Goal: Browse casually: Explore the website without a specific task or goal

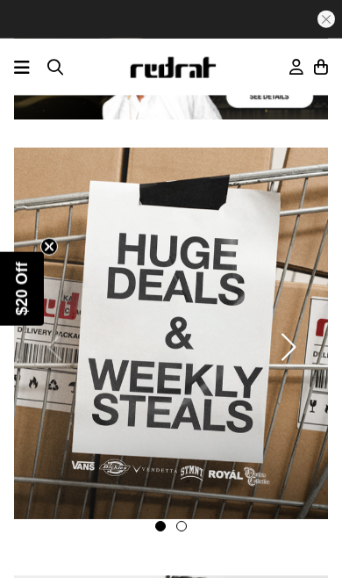
scroll to position [545, 0]
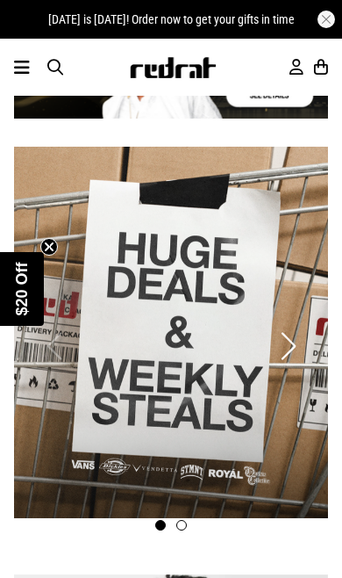
click at [27, 78] on icon at bounding box center [22, 67] width 16 height 21
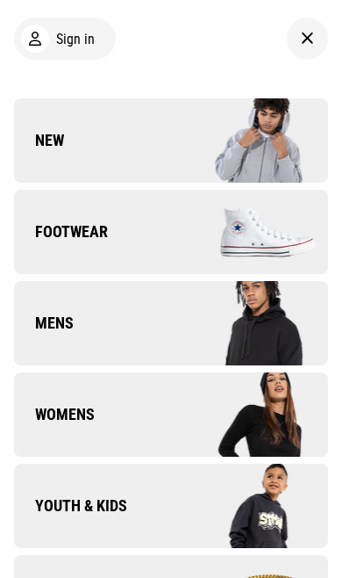
click at [57, 219] on link "Footwear" at bounding box center [171, 232] width 314 height 84
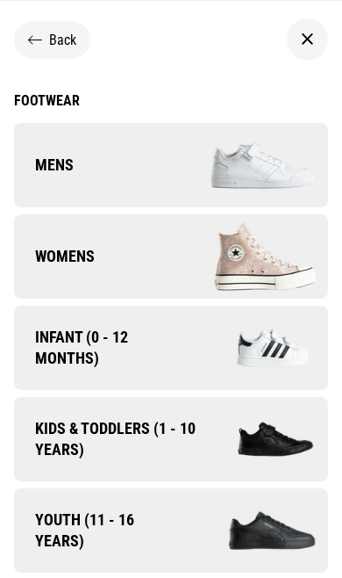
click at [40, 244] on link "Womens" at bounding box center [171, 256] width 314 height 84
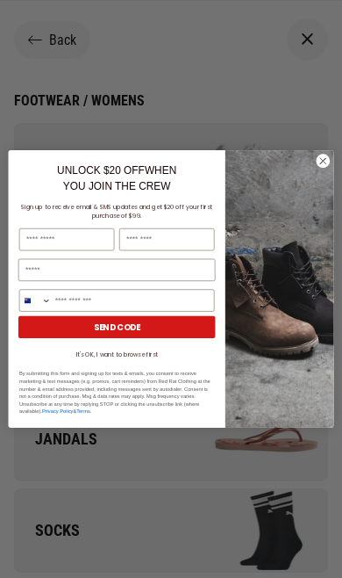
click at [330, 155] on icon "Close dialog" at bounding box center [323, 161] width 15 height 15
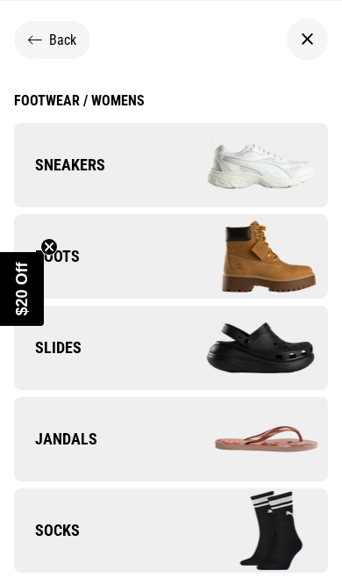
click at [36, 250] on span "Boots" at bounding box center [47, 256] width 66 height 21
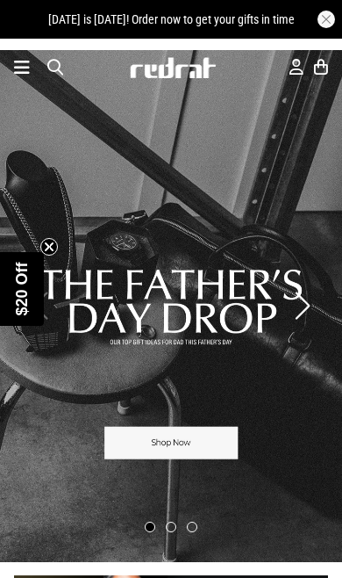
click at [29, 73] on icon at bounding box center [22, 67] width 16 height 21
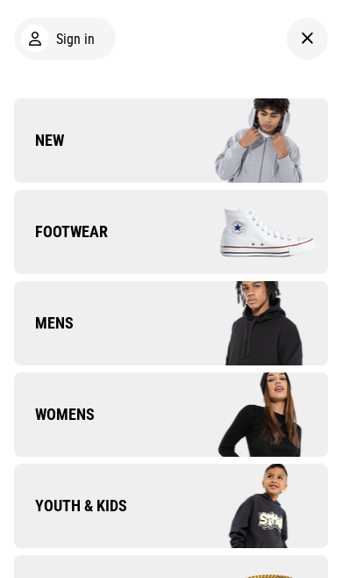
click at [68, 241] on span "Footwear" at bounding box center [61, 231] width 94 height 21
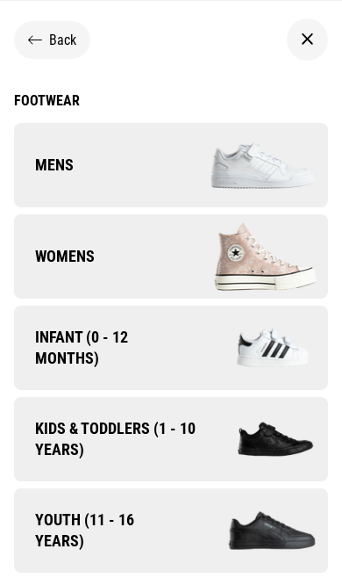
click at [73, 241] on link "Womens" at bounding box center [171, 256] width 314 height 84
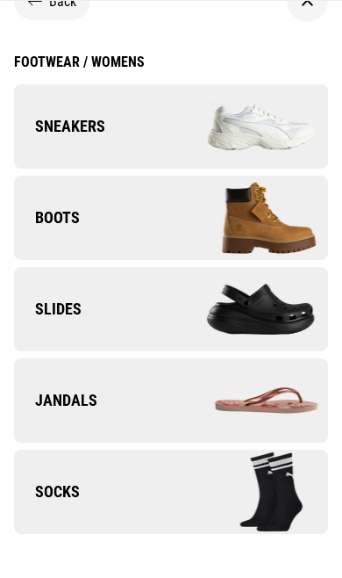
scroll to position [37, 0]
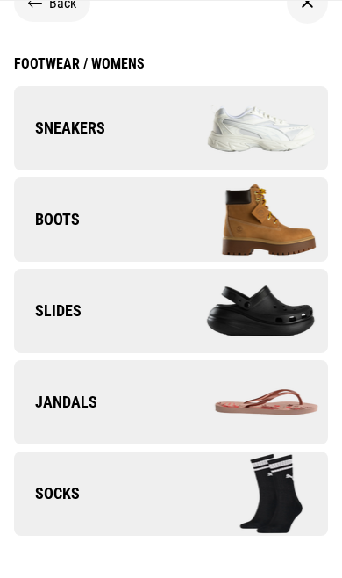
click at [61, 130] on span "Sneakers" at bounding box center [59, 128] width 91 height 21
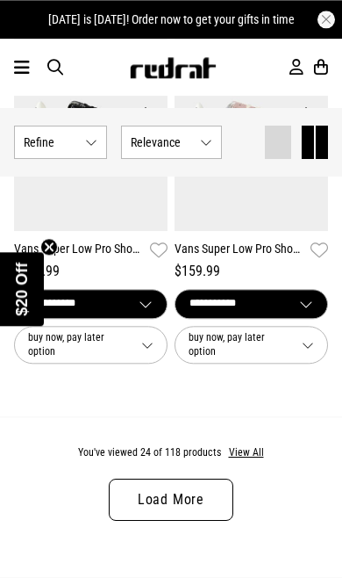
scroll to position [4532, 0]
click at [241, 445] on button "View All" at bounding box center [246, 453] width 37 height 16
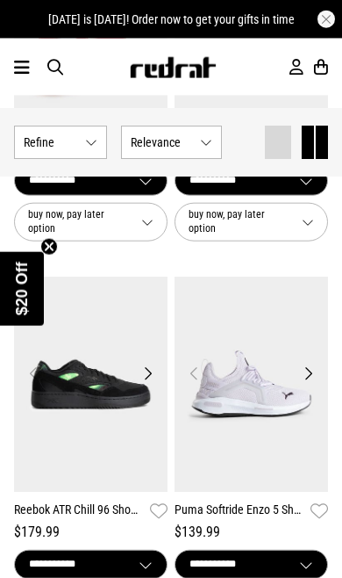
scroll to position [5050, 0]
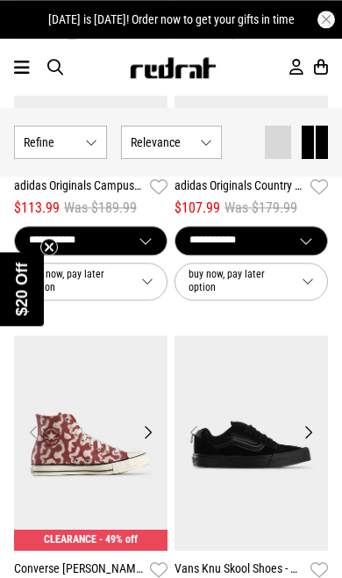
scroll to position [13427, 0]
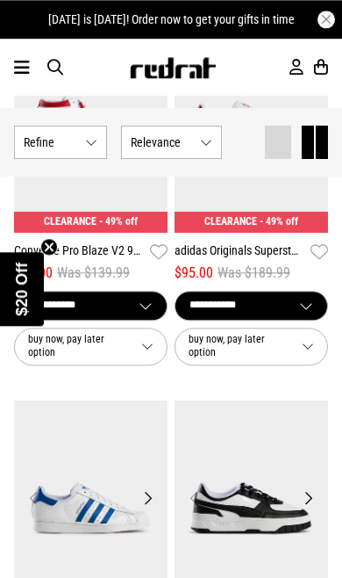
scroll to position [18011, 0]
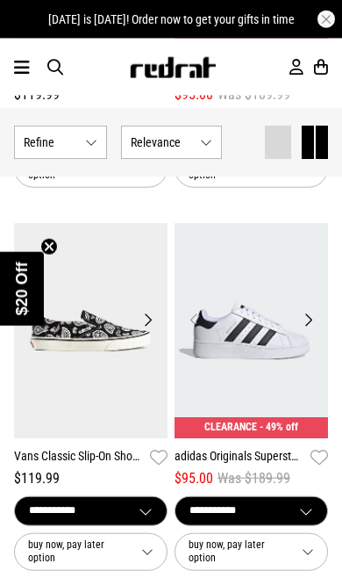
scroll to position [19325, 0]
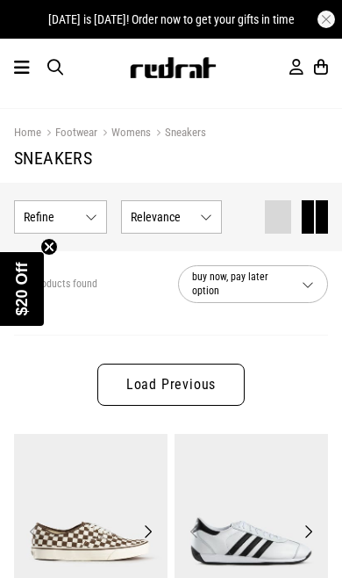
click at [26, 78] on icon at bounding box center [22, 67] width 16 height 21
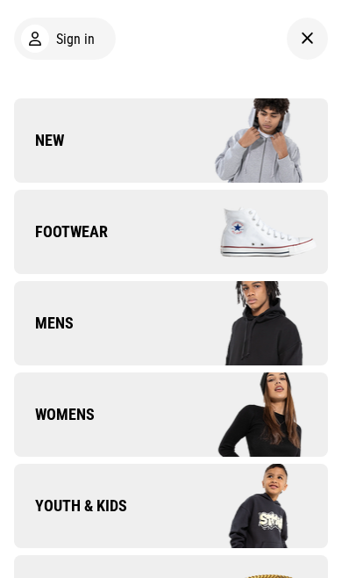
click at [267, 401] on img at bounding box center [249, 414] width 157 height 87
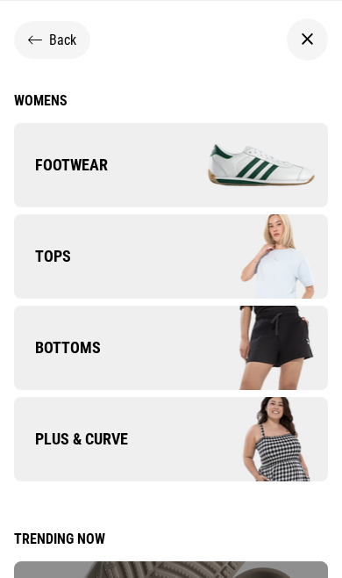
click at [266, 257] on img at bounding box center [249, 256] width 157 height 87
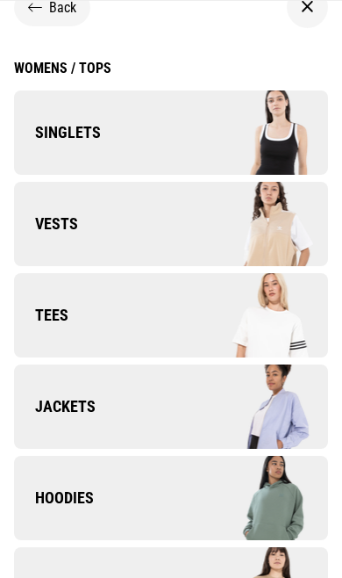
scroll to position [27, 0]
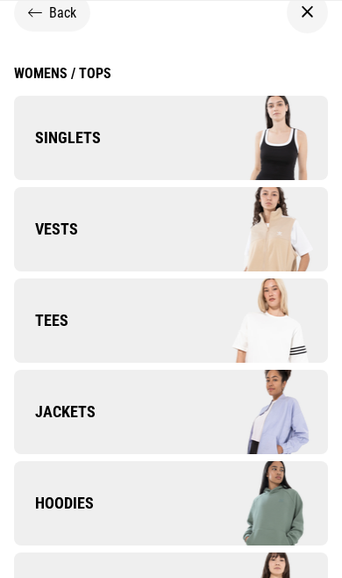
click at [64, 308] on link "Tees" at bounding box center [171, 320] width 314 height 84
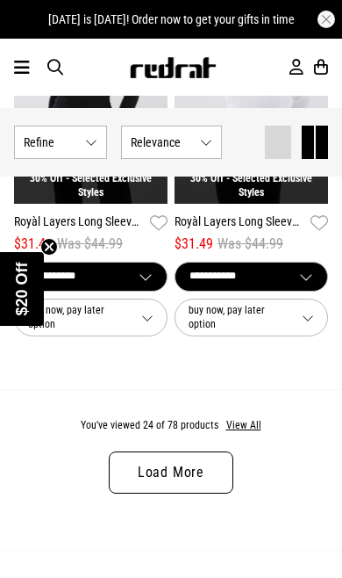
scroll to position [4553, 0]
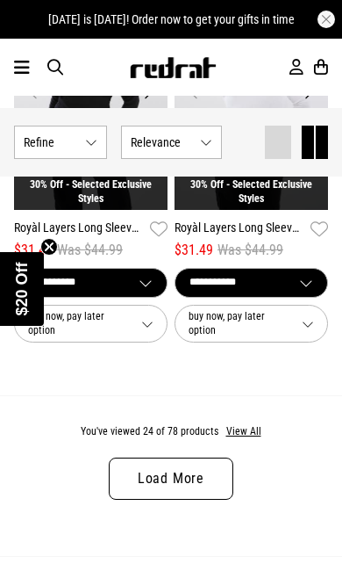
click at [236, 424] on button "View All" at bounding box center [244, 432] width 37 height 16
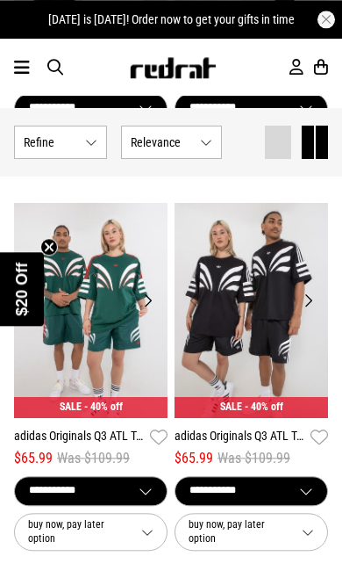
scroll to position [6275, 0]
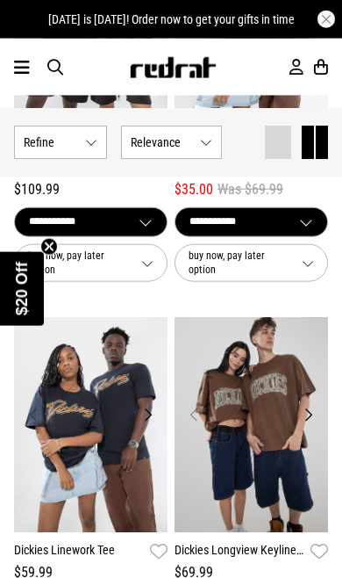
scroll to position [12279, 0]
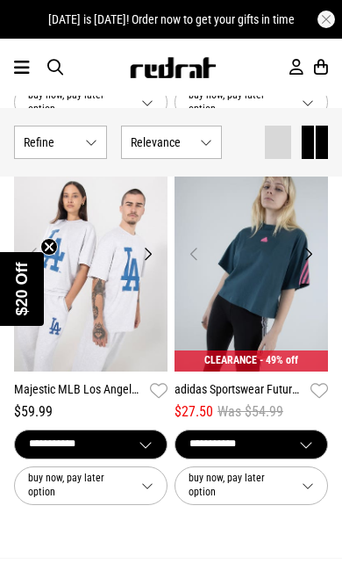
scroll to position [14733, 0]
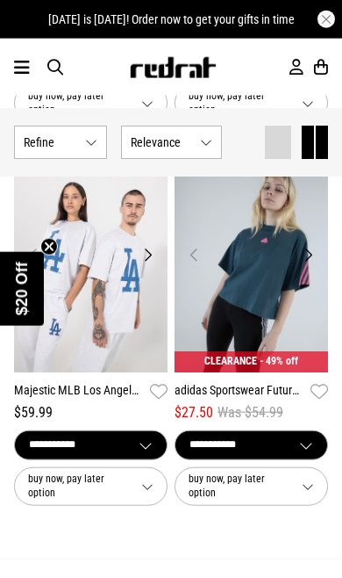
click at [14, 69] on icon at bounding box center [22, 67] width 16 height 21
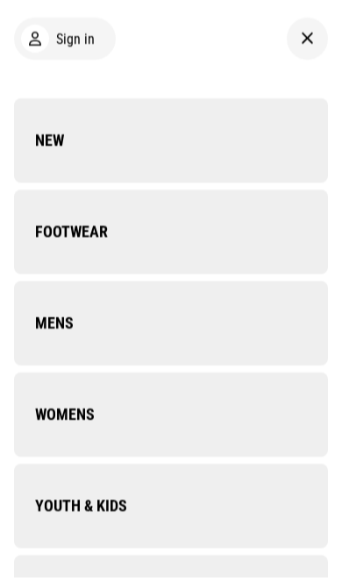
scroll to position [14734, 0]
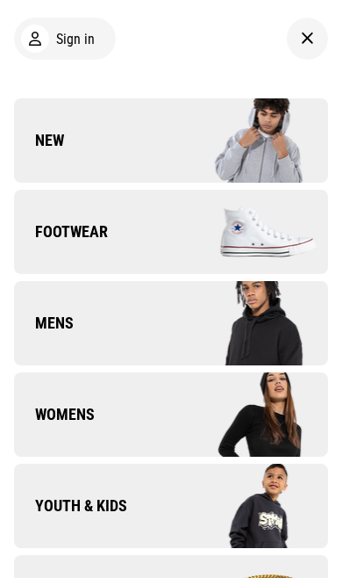
click at [239, 425] on img at bounding box center [249, 414] width 157 height 87
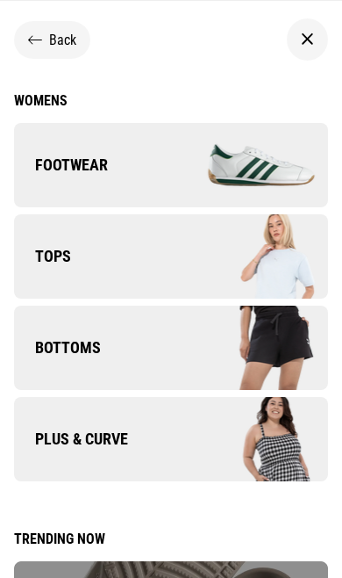
click at [280, 263] on img at bounding box center [249, 256] width 157 height 87
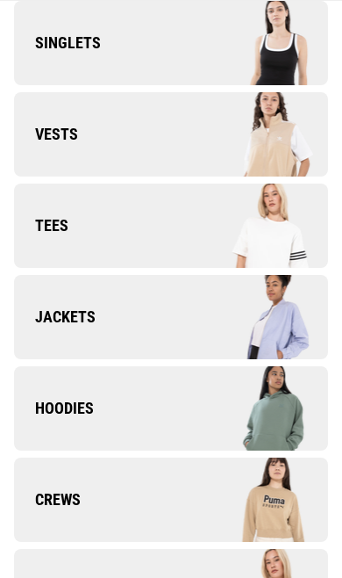
scroll to position [121, 0]
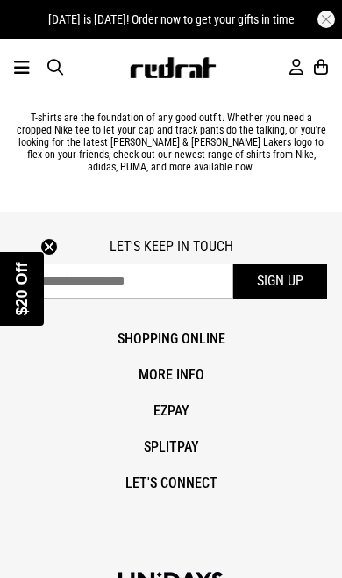
click at [24, 76] on icon at bounding box center [22, 67] width 16 height 21
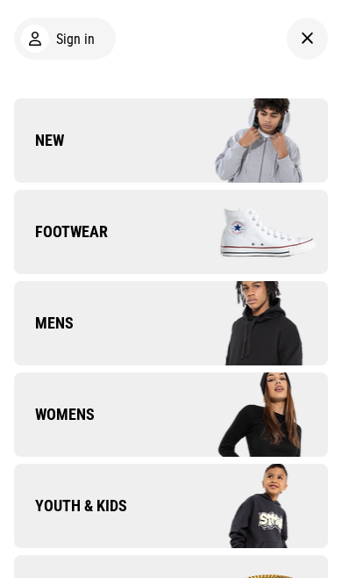
click at [103, 408] on link "Womens" at bounding box center [171, 414] width 314 height 84
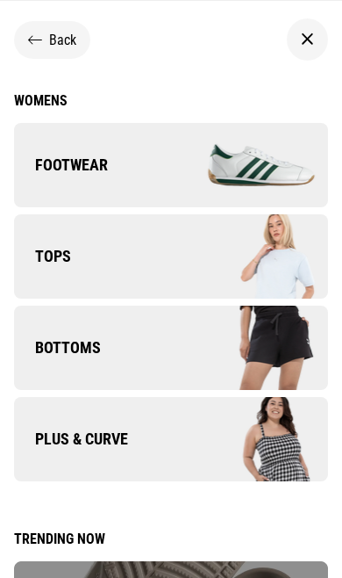
click at [37, 244] on link "Tops" at bounding box center [171, 256] width 314 height 84
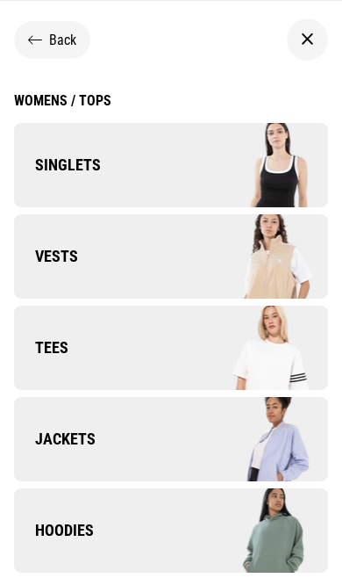
click at [77, 162] on span "Singlets" at bounding box center [57, 165] width 87 height 21
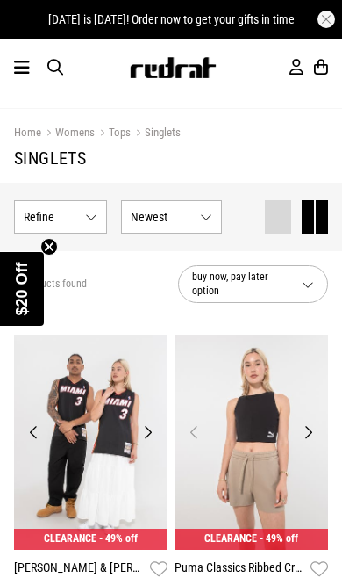
click at [19, 77] on icon at bounding box center [22, 67] width 16 height 21
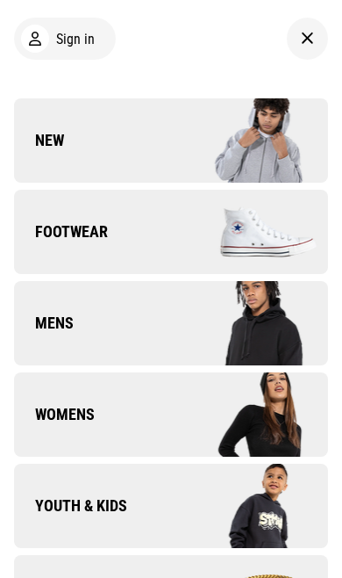
click at [99, 411] on link "Womens" at bounding box center [171, 414] width 314 height 84
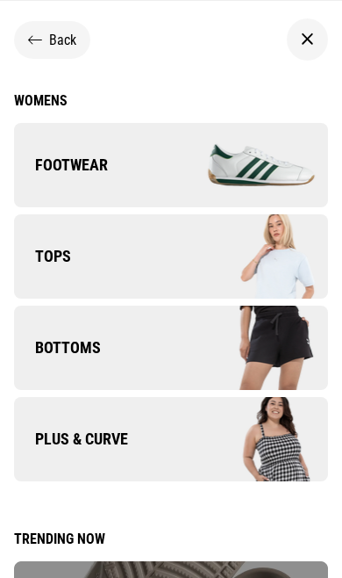
click at [62, 246] on span "Tops" at bounding box center [42, 256] width 57 height 21
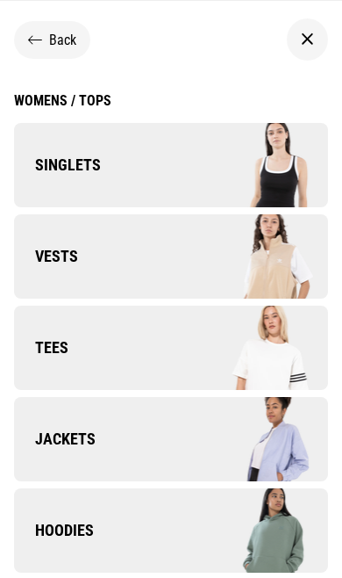
click at [68, 270] on link "Vests" at bounding box center [171, 256] width 314 height 84
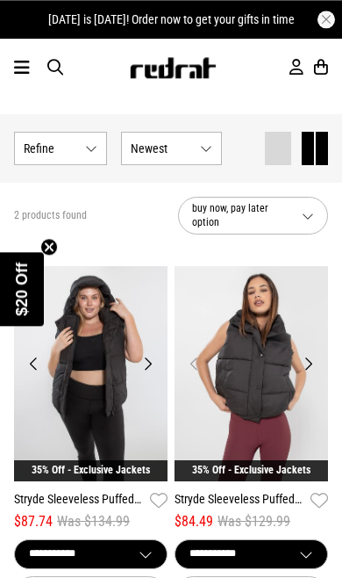
scroll to position [67, 0]
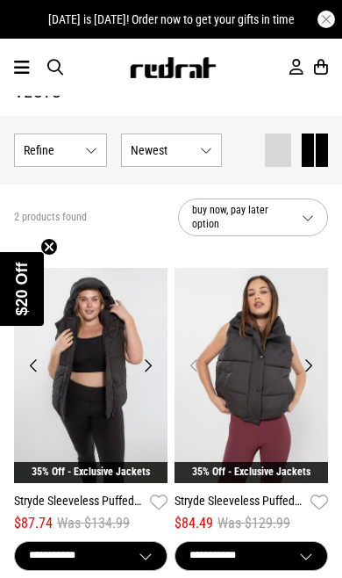
click at [16, 76] on icon at bounding box center [22, 67] width 16 height 21
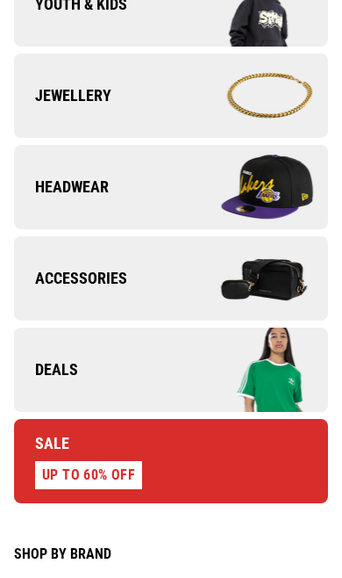
scroll to position [502, 0]
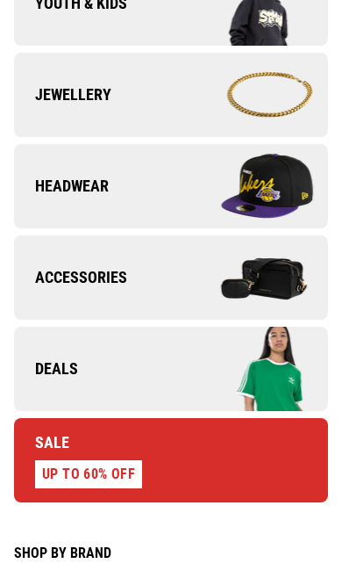
click at [105, 347] on link "Deals" at bounding box center [171, 369] width 314 height 84
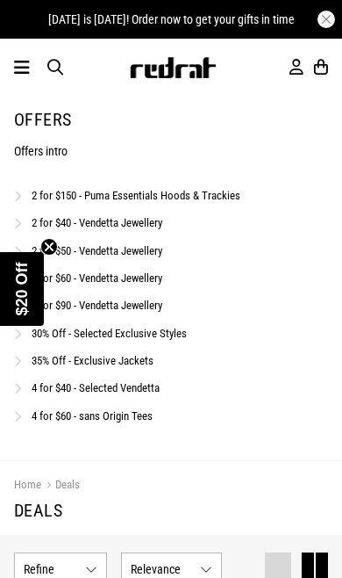
scroll to position [29, 0]
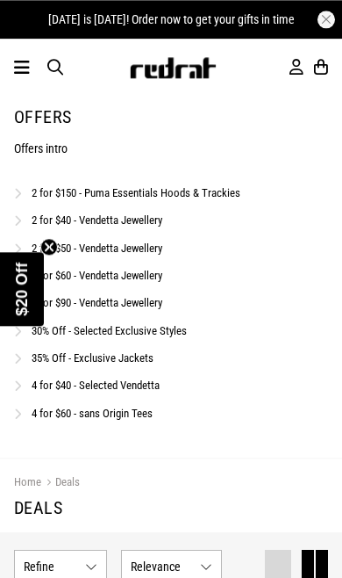
click at [100, 187] on link "2 for $150 - Puma Essentials Hoods & Trackies" at bounding box center [136, 192] width 209 height 13
click at [91, 329] on link "30% Off - Selected Exclusive Styles" at bounding box center [109, 330] width 155 height 13
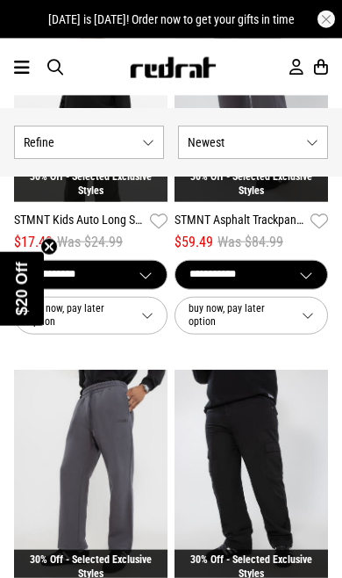
scroll to position [2843, 0]
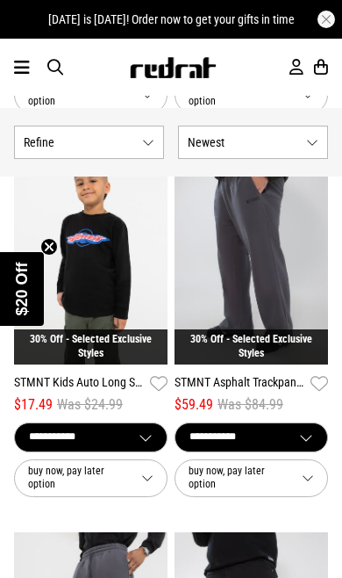
click at [17, 78] on icon at bounding box center [22, 67] width 16 height 21
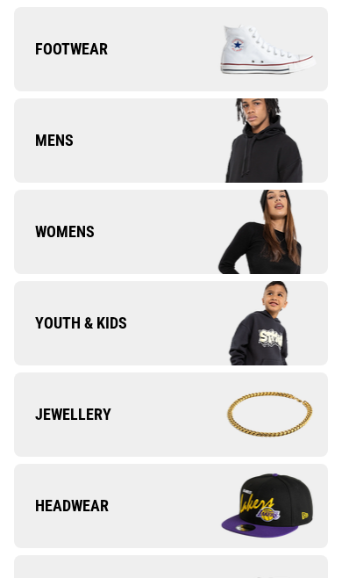
scroll to position [184, 0]
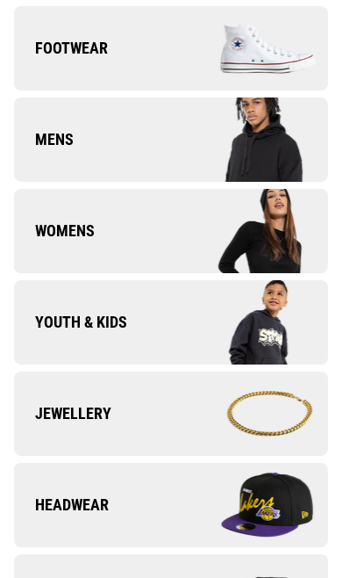
click at [69, 312] on span "Youth & Kids" at bounding box center [70, 322] width 113 height 21
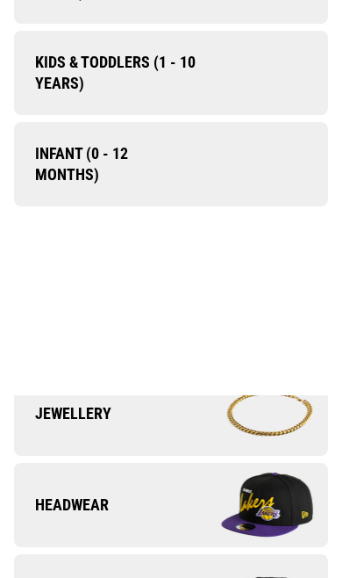
scroll to position [0, 0]
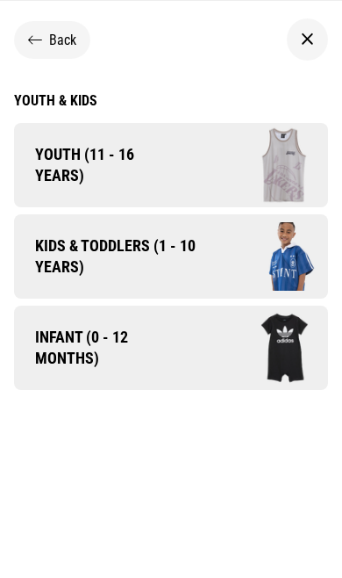
click at [94, 326] on link "Infant (0 - 12 months)" at bounding box center [171, 348] width 314 height 84
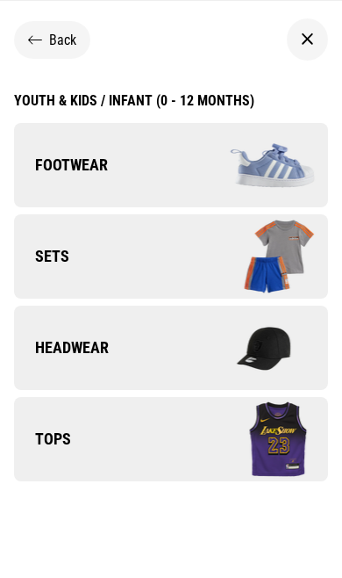
click at [66, 242] on link "Sets" at bounding box center [171, 256] width 314 height 84
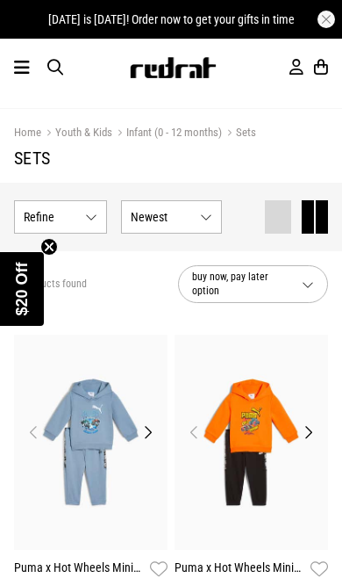
click at [73, 217] on span "Refine s" at bounding box center [51, 217] width 54 height 14
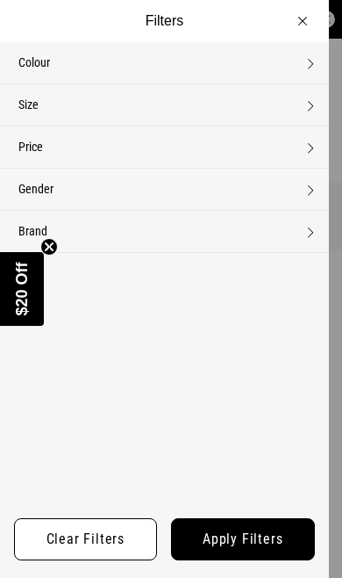
click at [90, 184] on button "Gender None selected" at bounding box center [164, 189] width 329 height 41
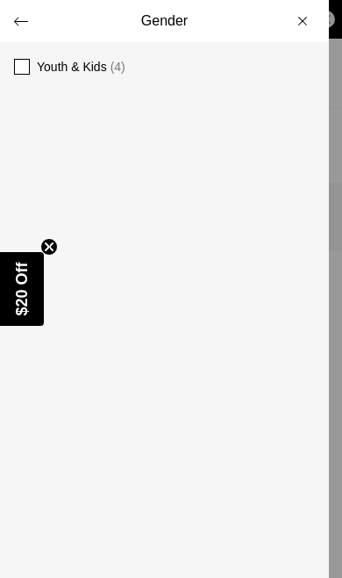
click at [4, 17] on button "Gender" at bounding box center [164, 21] width 329 height 42
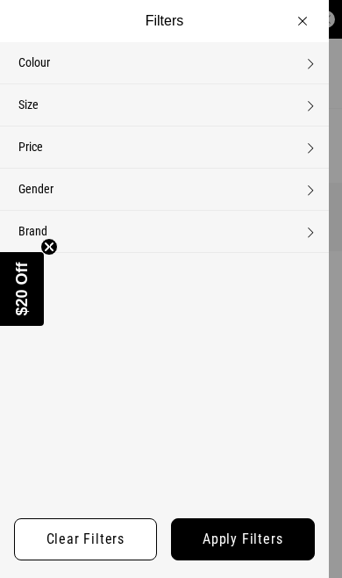
click at [304, 24] on button "Filters" at bounding box center [164, 21] width 329 height 42
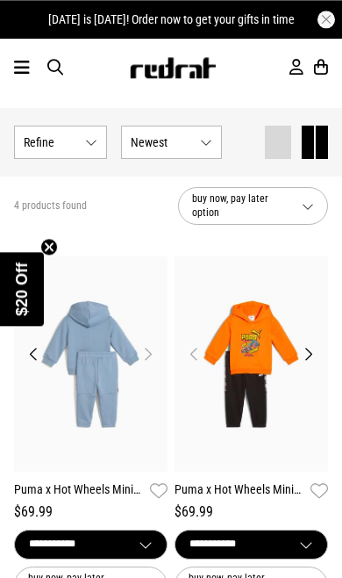
scroll to position [77, 0]
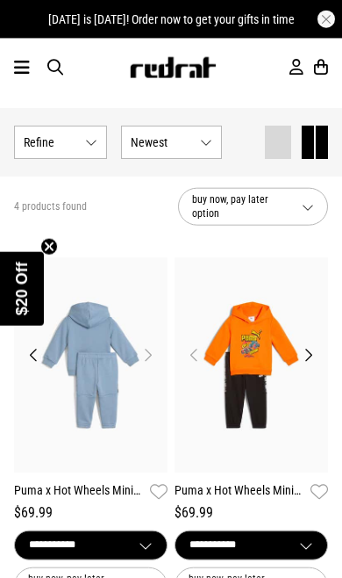
click at [27, 76] on icon at bounding box center [22, 67] width 16 height 21
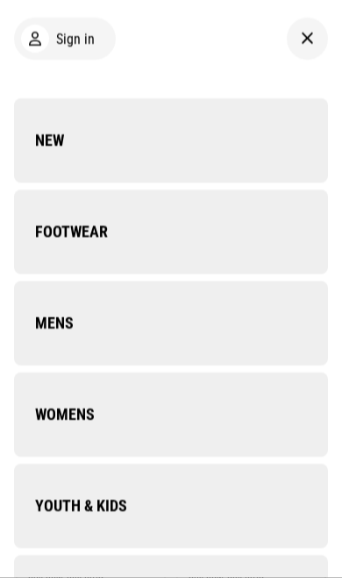
scroll to position [78, 0]
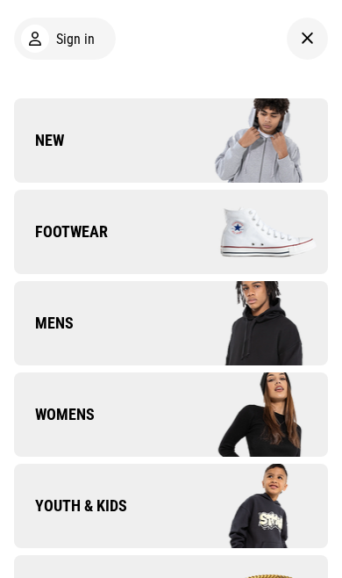
click at [140, 504] on link "Youth & Kids" at bounding box center [171, 506] width 314 height 84
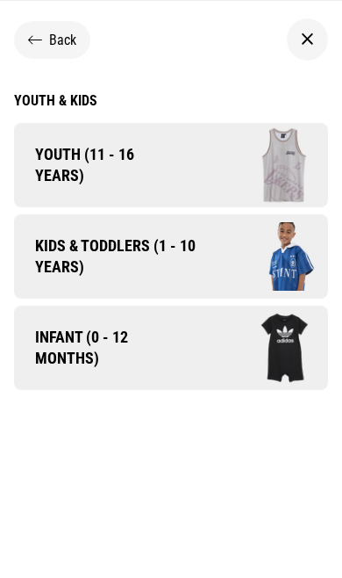
click at [88, 345] on span "Infant (0 - 12 months)" at bounding box center [98, 348] width 169 height 42
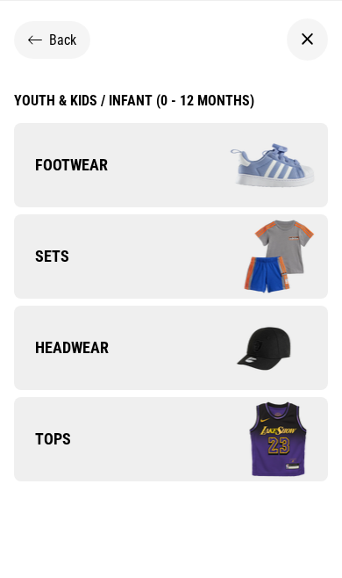
click at [62, 150] on link "Footwear" at bounding box center [171, 165] width 314 height 84
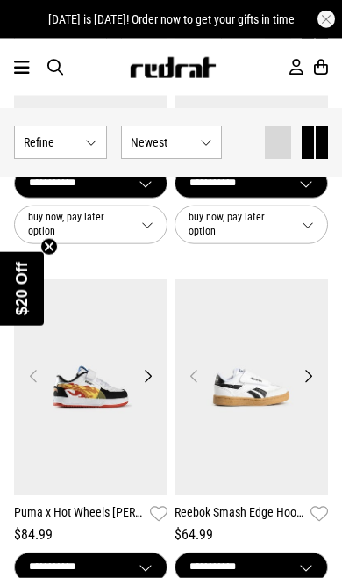
scroll to position [826, 0]
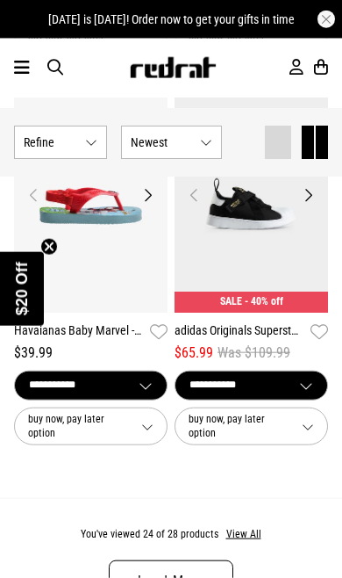
click at [154, 569] on link "Load More" at bounding box center [171, 581] width 125 height 42
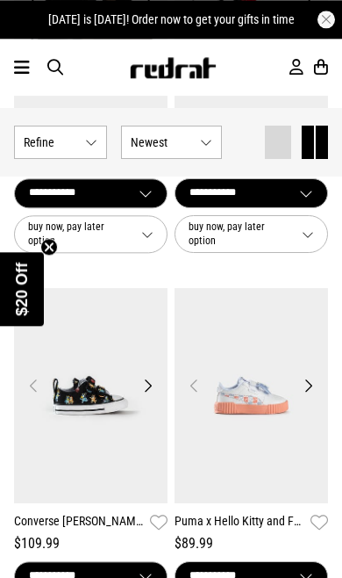
scroll to position [472, 0]
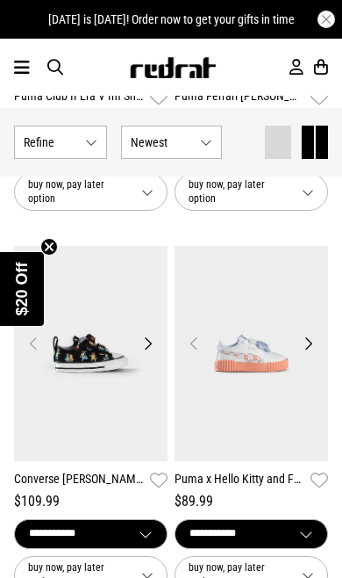
click at [315, 357] on img at bounding box center [252, 353] width 154 height 215
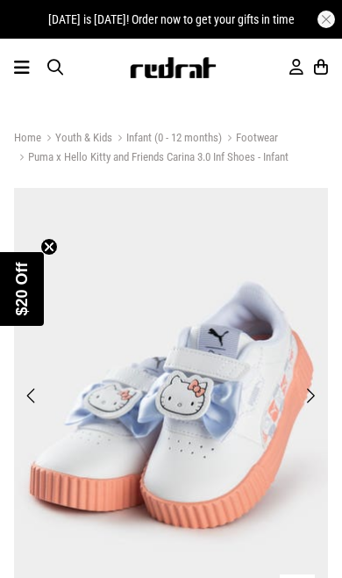
click at [22, 77] on icon at bounding box center [22, 67] width 16 height 21
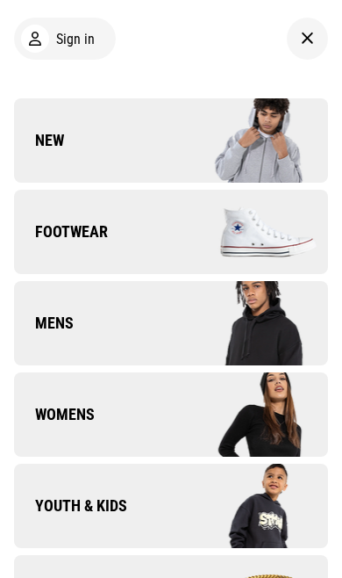
click at [33, 85] on div "Sign in New Back Footwear Back Footwear Mens Back Mens Womens Back Womens Youth…" at bounding box center [171, 289] width 342 height 578
click at [101, 148] on link "New" at bounding box center [171, 140] width 314 height 84
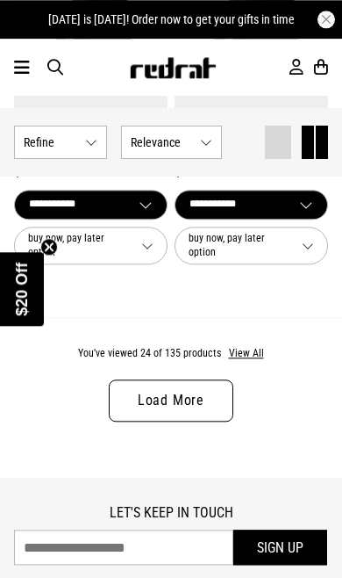
click at [162, 387] on link "Load More" at bounding box center [171, 400] width 125 height 42
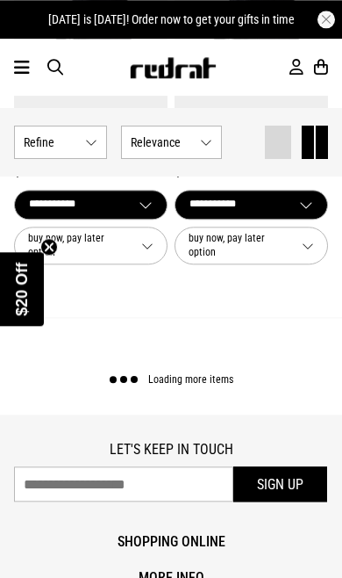
scroll to position [4632, 0]
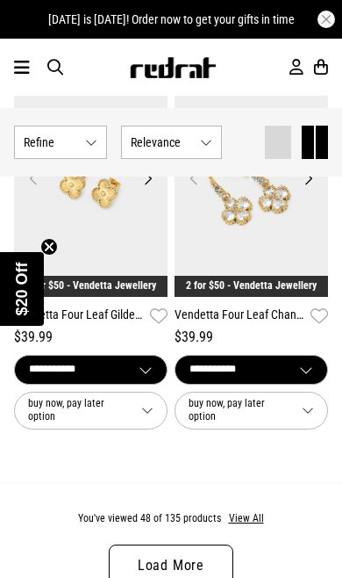
scroll to position [9146, 0]
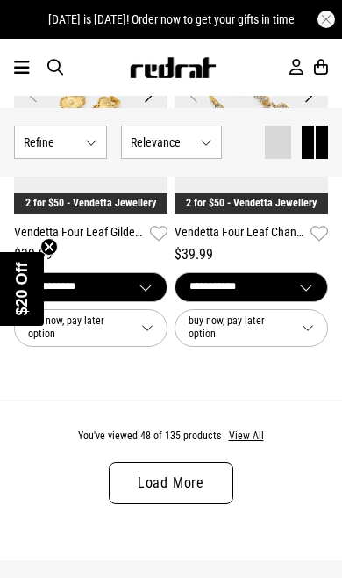
click at [164, 462] on link "Load More" at bounding box center [171, 483] width 125 height 42
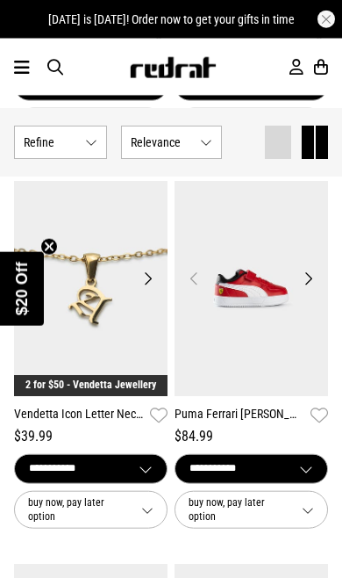
scroll to position [12051, 0]
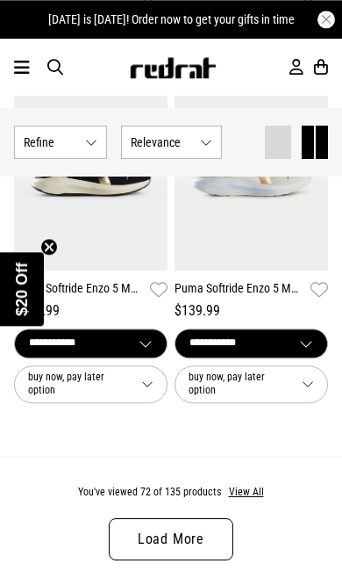
click at [155, 518] on link "Load More" at bounding box center [171, 539] width 125 height 42
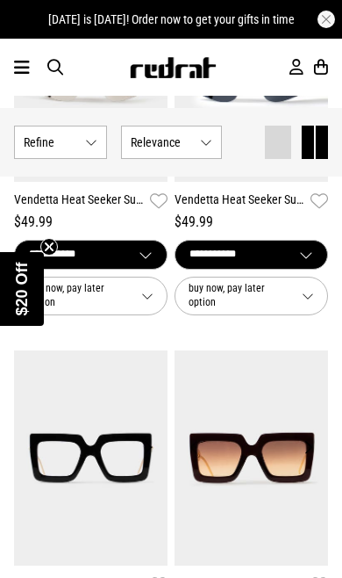
scroll to position [17298, 0]
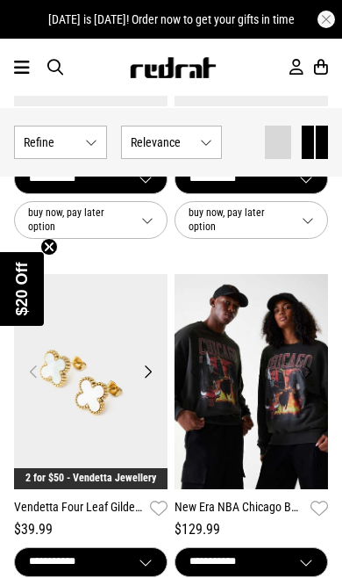
scroll to position [4617, 0]
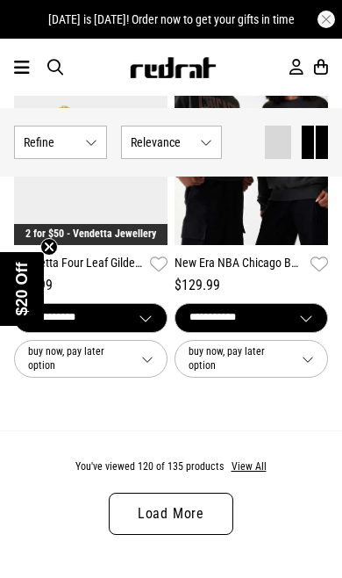
click at [159, 501] on link "Load More" at bounding box center [171, 514] width 125 height 42
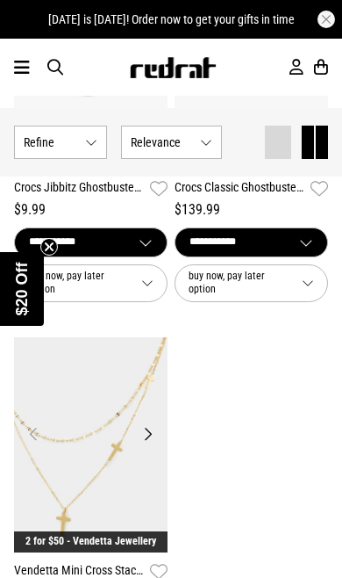
scroll to position [7452, 0]
